Goal: Navigation & Orientation: Find specific page/section

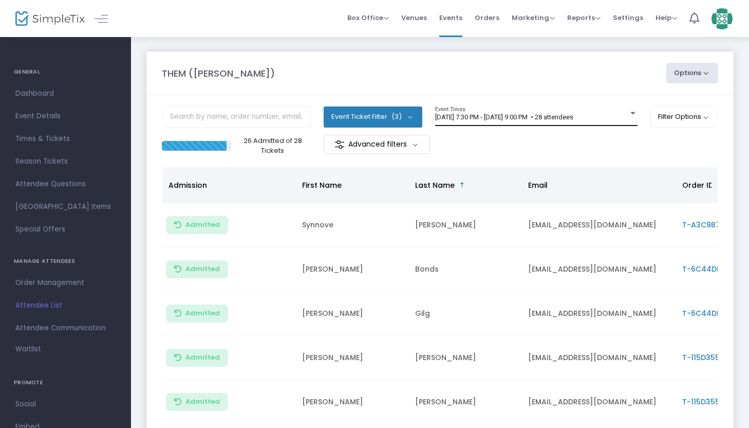
click at [574, 118] on span "[DATE] 7:30 PM - [DATE] 9:00 PM • 28 attendees" at bounding box center [504, 117] width 138 height 8
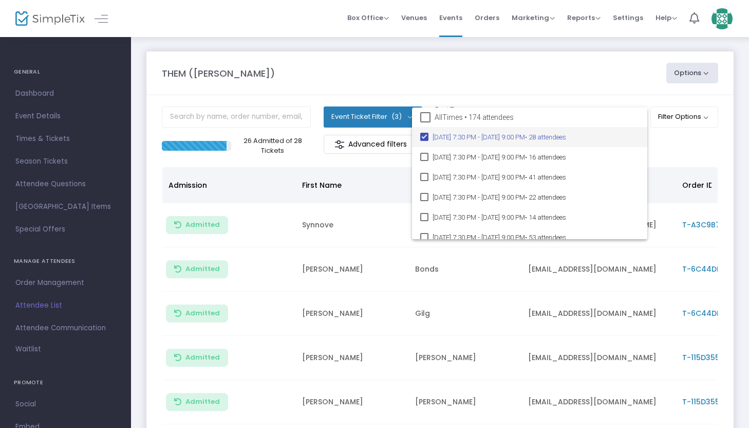
click at [589, 93] on div at bounding box center [374, 214] width 749 height 428
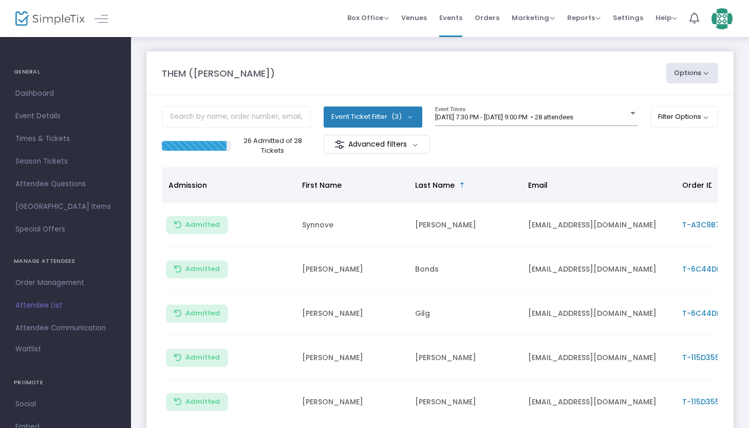
click at [420, 21] on span "Venues" at bounding box center [414, 18] width 26 height 26
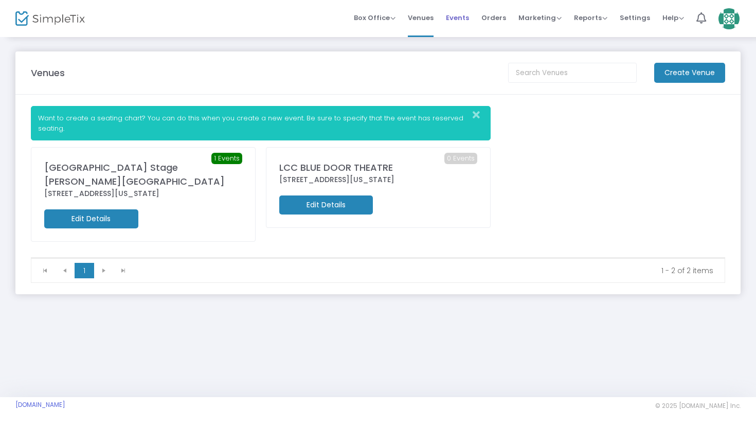
click at [460, 21] on span "Events" at bounding box center [457, 18] width 23 height 26
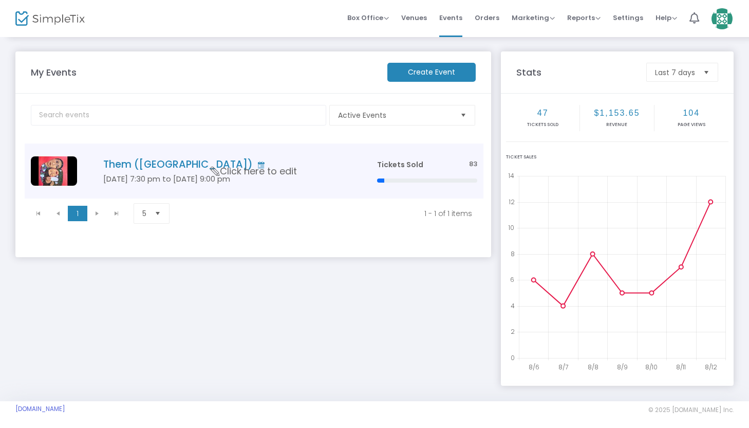
click at [326, 168] on h4 "Them ([GEOGRAPHIC_DATA])" at bounding box center [224, 164] width 243 height 12
